Goal: Find specific page/section: Find specific page/section

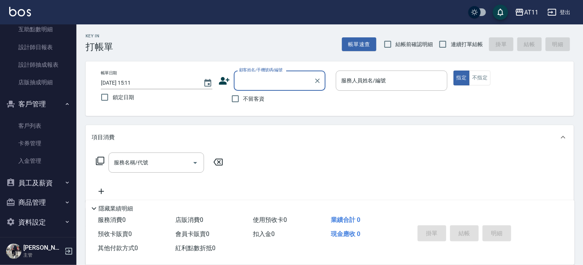
scroll to position [273, 0]
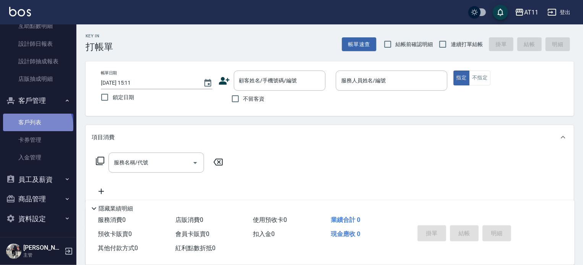
click at [37, 126] on link "客戶列表" at bounding box center [38, 123] width 70 height 18
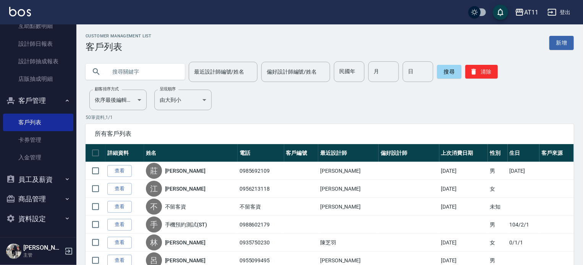
click at [122, 71] on input "text" at bounding box center [143, 71] width 72 height 21
type input "[PERSON_NAME]"
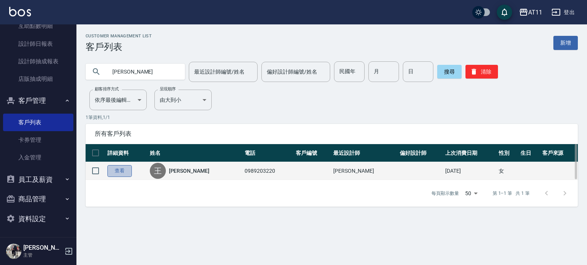
click at [122, 169] on link "查看" at bounding box center [119, 171] width 24 height 12
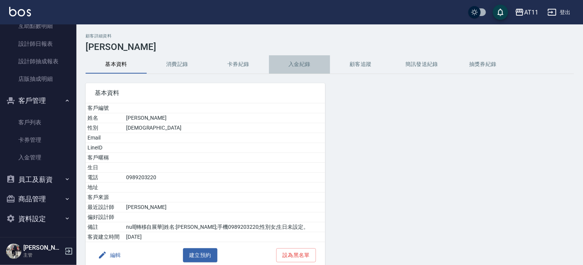
click at [305, 65] on button "入金紀錄" at bounding box center [299, 64] width 61 height 18
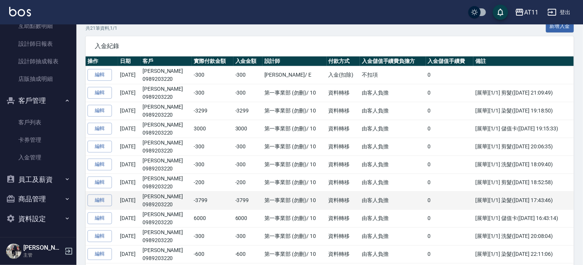
scroll to position [115, 0]
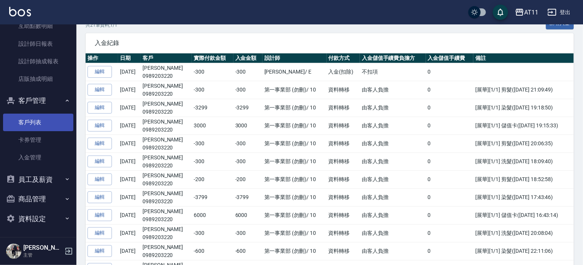
click at [30, 125] on link "客戶列表" at bounding box center [38, 123] width 70 height 18
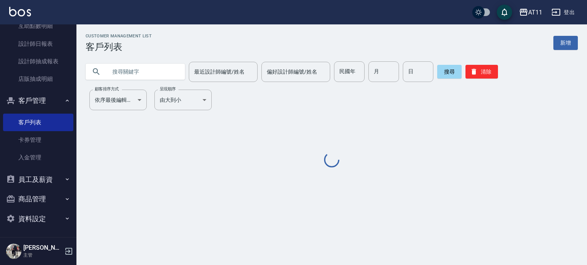
click at [141, 76] on input "text" at bounding box center [143, 71] width 72 height 21
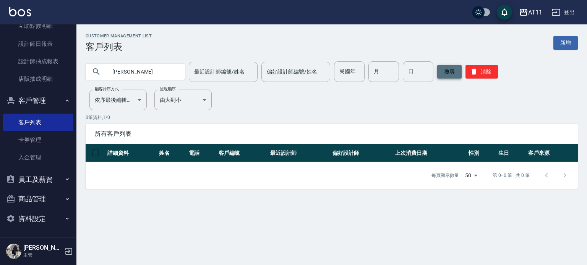
click at [448, 70] on button "搜尋" at bounding box center [449, 72] width 24 height 14
click at [448, 72] on button "搜尋" at bounding box center [449, 72] width 24 height 14
click at [445, 72] on button "搜尋" at bounding box center [449, 72] width 24 height 14
click at [448, 70] on button "搜尋" at bounding box center [449, 72] width 24 height 14
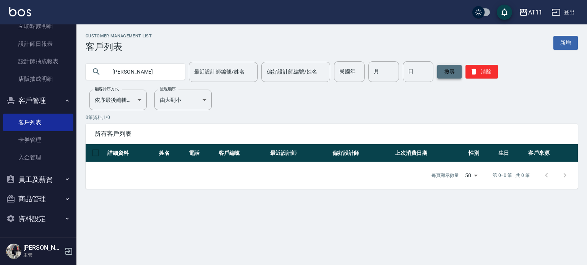
click at [454, 69] on button "搜尋" at bounding box center [449, 72] width 24 height 14
click at [449, 72] on button "搜尋" at bounding box center [449, 72] width 24 height 14
click at [475, 175] on body "AT11 登出 櫃檯作業 打帳單 帳單列表 現金收支登錄 材料自購登錄 每日結帳 排班表 現場電腦打卡 掃碼打卡 預約管理 預約管理 單日預約紀錄 單週預約紀…" at bounding box center [293, 132] width 587 height 265
click at [467, 191] on li "5" at bounding box center [471, 195] width 24 height 13
click at [477, 173] on body "AT11 登出 櫃檯作業 打帳單 帳單列表 現金收支登錄 材料自購登錄 每日結帳 排班表 現場電腦打卡 掃碼打卡 預約管理 預約管理 單日預約紀錄 單週預約紀…" at bounding box center [293, 132] width 587 height 265
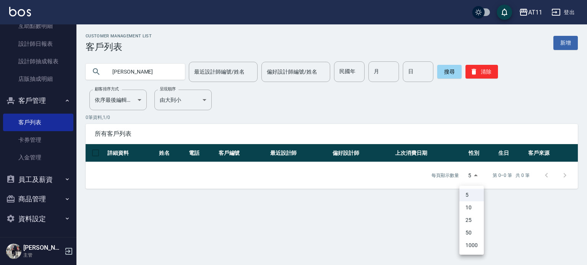
click at [467, 210] on li "10" at bounding box center [471, 208] width 24 height 13
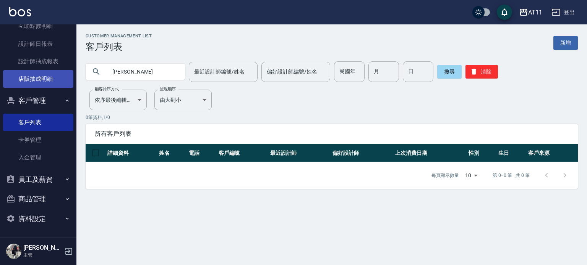
drag, startPoint x: 129, startPoint y: 74, endPoint x: 28, endPoint y: 75, distance: 101.6
click at [28, 75] on div "AT11 登出 櫃檯作業 打帳單 帳單列表 現金收支登錄 材料自購登錄 每日結帳 排班表 現場電腦打卡 掃碼打卡 預約管理 預約管理 單日預約紀錄 單週預約紀…" at bounding box center [293, 132] width 587 height 265
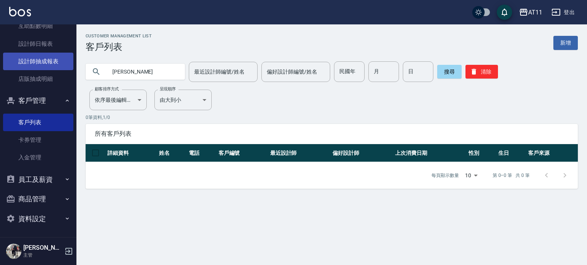
type input "[PERSON_NAME]"
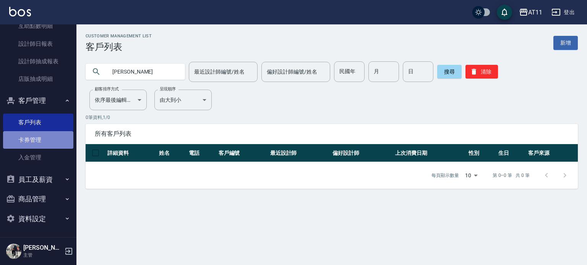
click at [45, 139] on link "卡券管理" at bounding box center [38, 140] width 70 height 18
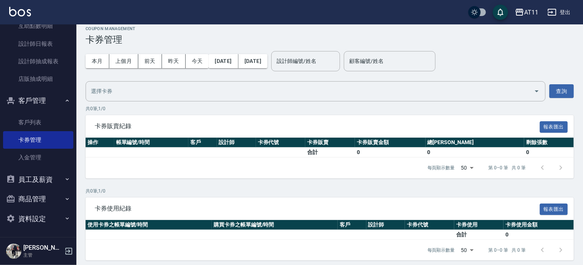
scroll to position [11, 0]
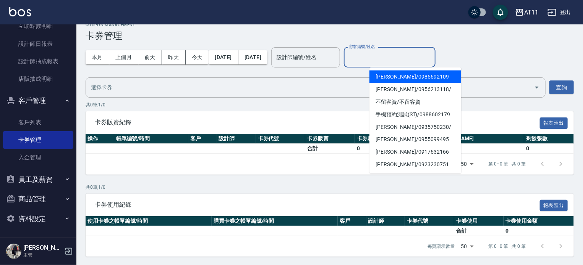
click at [398, 56] on input "顧客編號/姓名" at bounding box center [389, 57] width 85 height 13
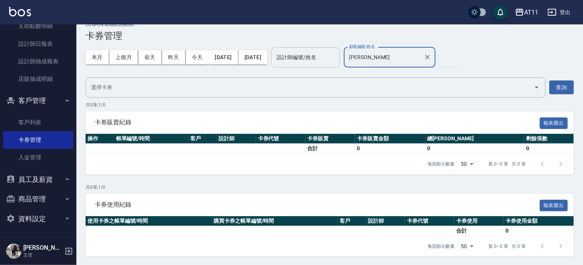
drag, startPoint x: 391, startPoint y: 59, endPoint x: 361, endPoint y: 61, distance: 30.6
click at [361, 61] on div "本月 上個月 [DATE] [DATE] [DATE] [DATE] [DATE] 設計師編號/姓名 設計師編號/姓名 顧客編號/姓名 [PERSON_NAM…" at bounding box center [330, 57] width 488 height 32
type input "[PERSON_NAME]"
click at [431, 57] on icon "Clear" at bounding box center [428, 57] width 8 height 8
click at [42, 122] on link "客戶列表" at bounding box center [38, 123] width 70 height 18
